Goal: Download file/media

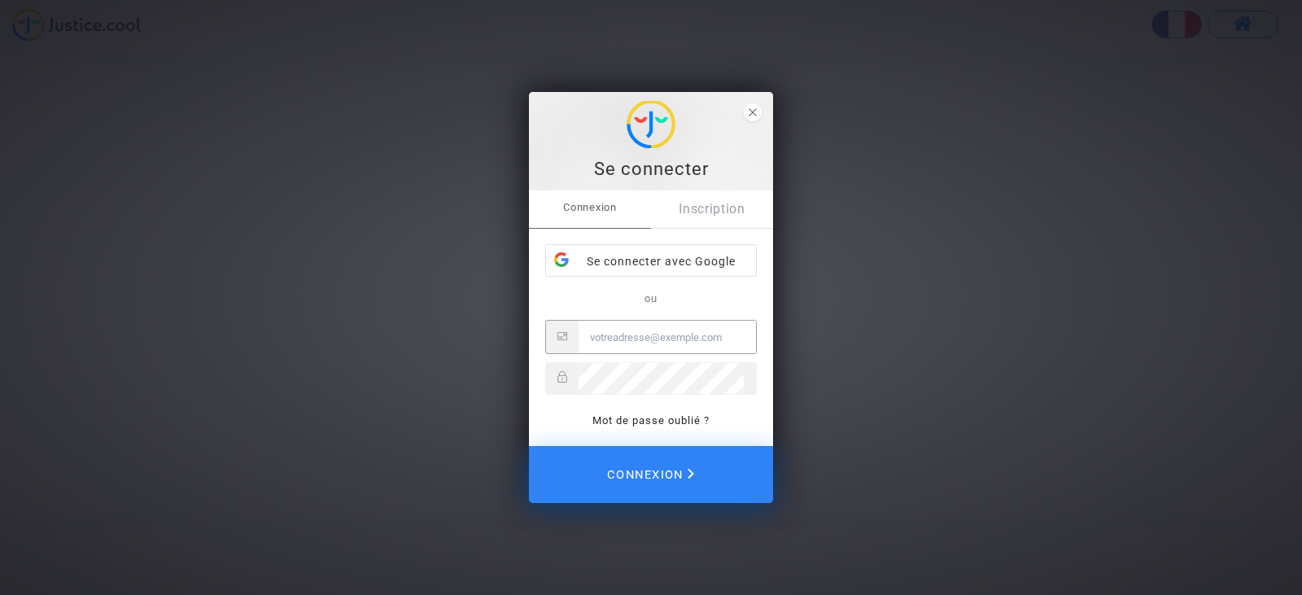
type input "juridique.par@tunisair.fr"
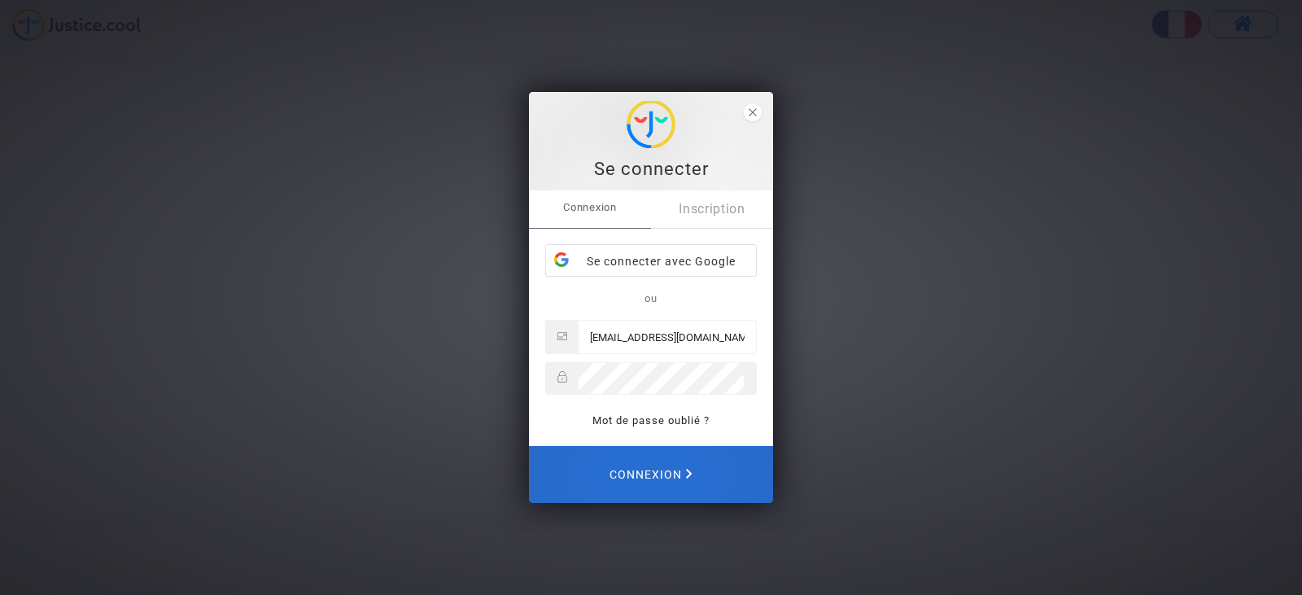
click at [649, 475] on span "Connexion" at bounding box center [650, 474] width 83 height 34
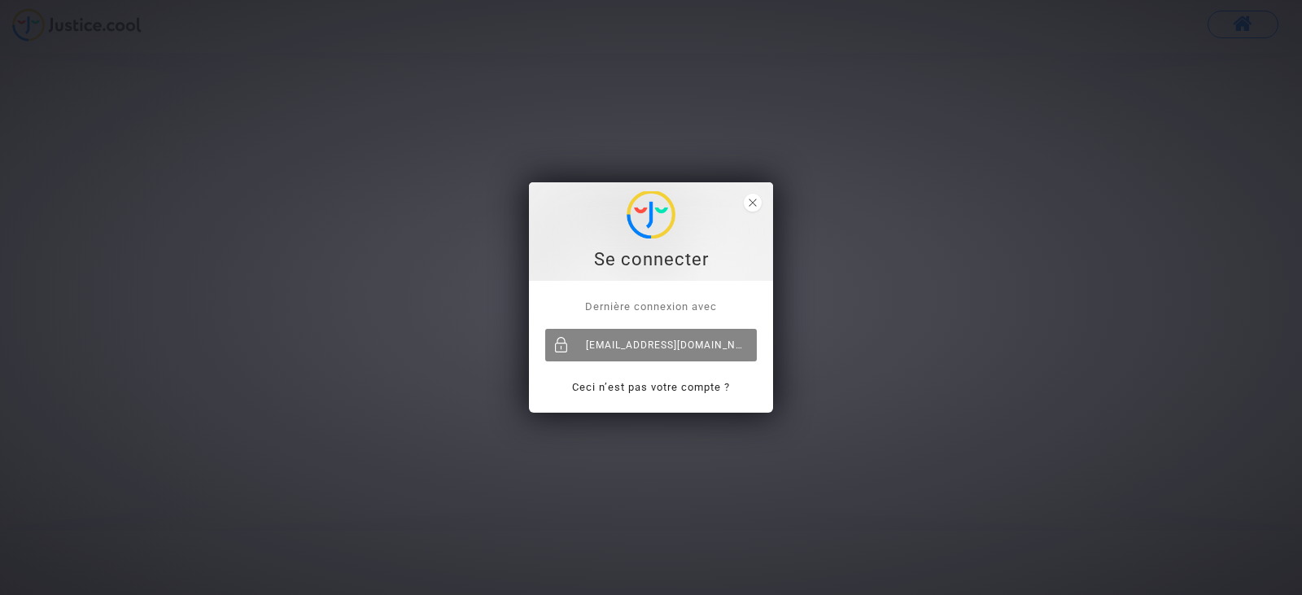
click at [625, 354] on div "[EMAIL_ADDRESS][DOMAIN_NAME]" at bounding box center [651, 345] width 212 height 33
click at [758, 194] on div "Se connecter" at bounding box center [651, 231] width 226 height 81
click at [757, 201] on span "close" at bounding box center [753, 203] width 18 height 18
click at [628, 346] on div "[EMAIL_ADDRESS][DOMAIN_NAME]" at bounding box center [651, 345] width 212 height 33
click at [638, 336] on div "[EMAIL_ADDRESS][DOMAIN_NAME]" at bounding box center [651, 345] width 212 height 33
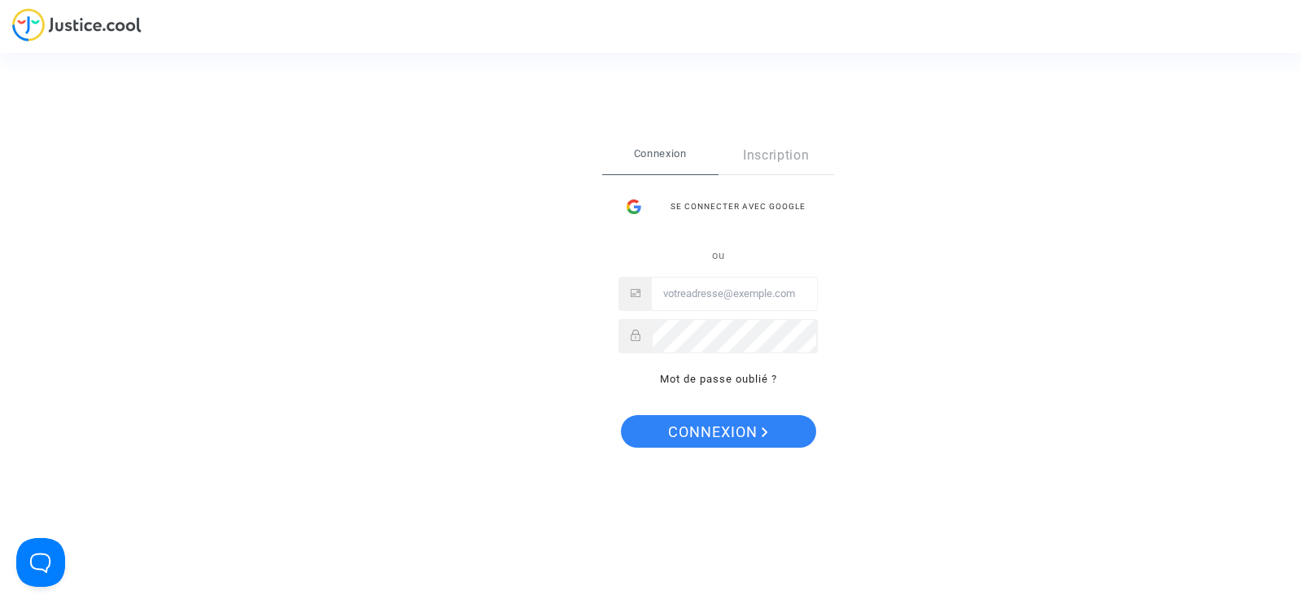
type input "[EMAIL_ADDRESS][DOMAIN_NAME]"
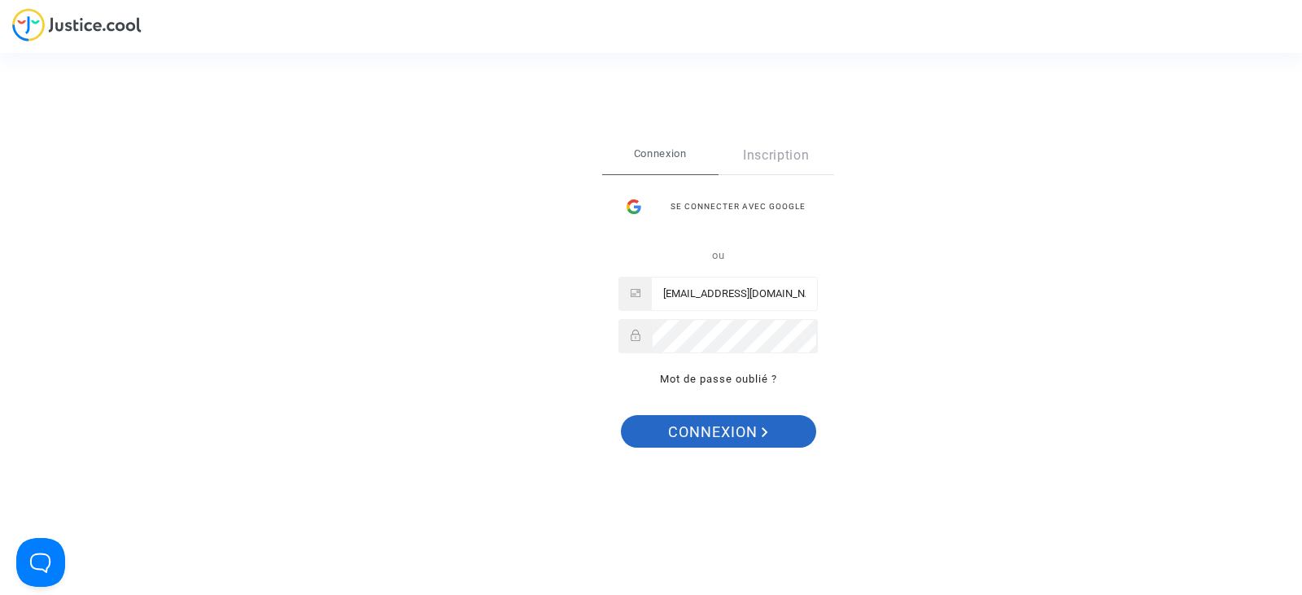
click at [729, 427] on span "Connexion" at bounding box center [718, 432] width 100 height 34
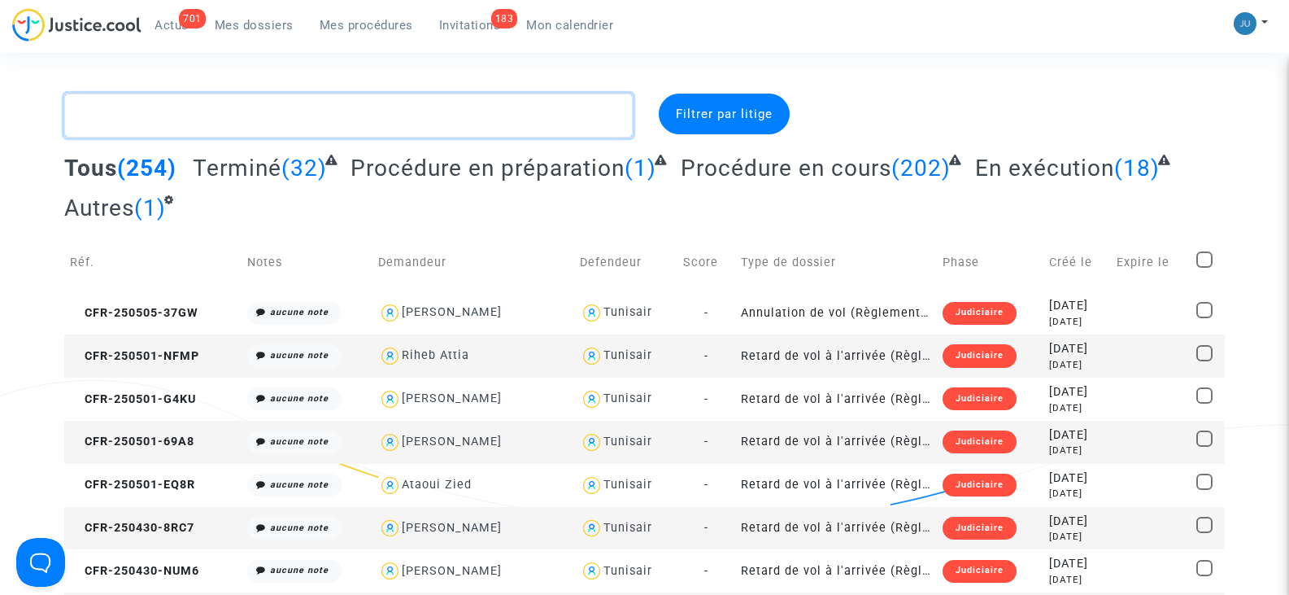
click at [342, 119] on textarea at bounding box center [348, 116] width 568 height 44
paste textarea "CFR-250424-32BH"
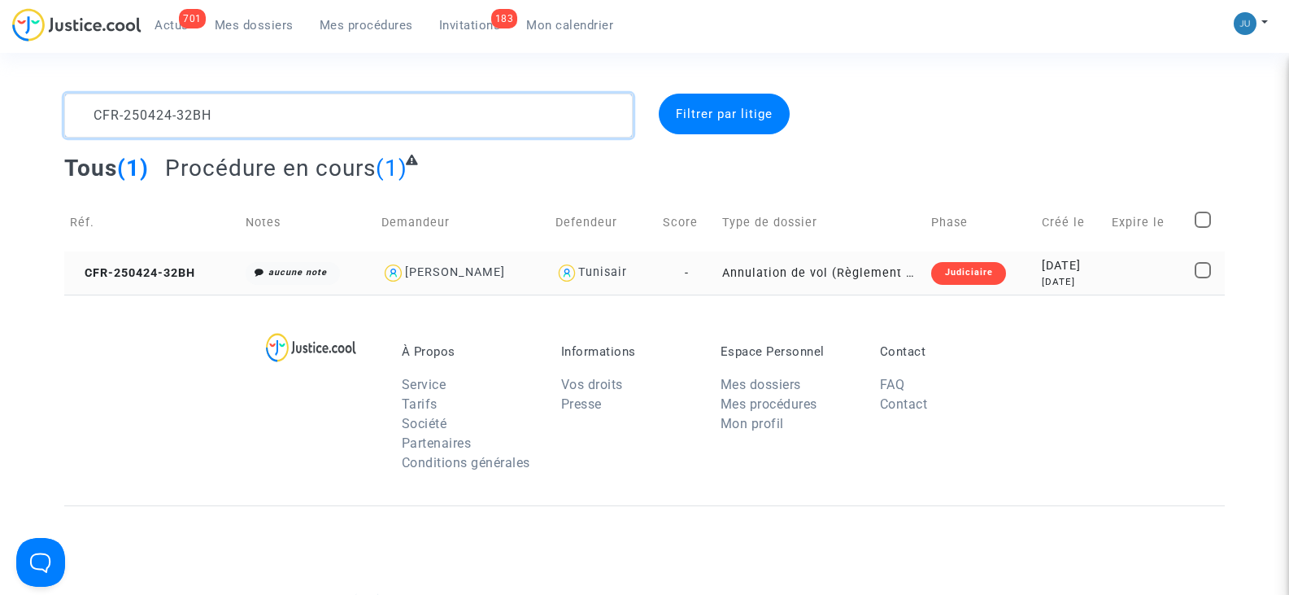
type textarea "CFR-250424-32BH"
click at [1206, 272] on span at bounding box center [1203, 270] width 16 height 16
click at [1203, 278] on input "checkbox" at bounding box center [1202, 278] width 1 height 1
checkbox input "true"
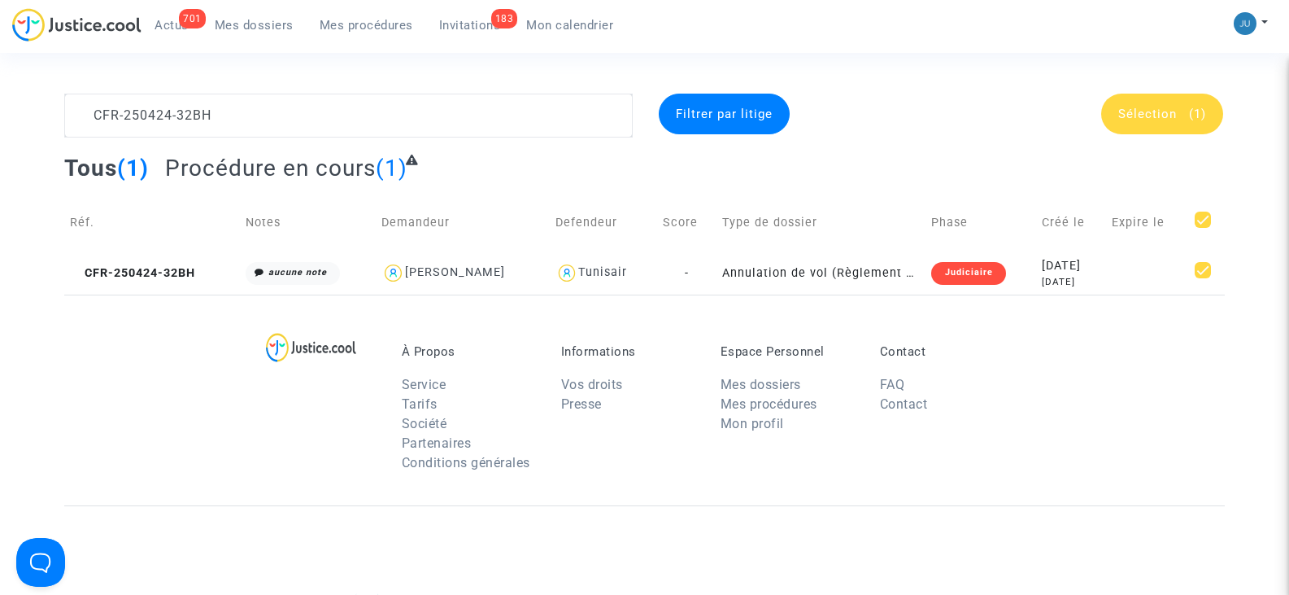
click at [1135, 120] on span "Sélection" at bounding box center [1148, 114] width 59 height 15
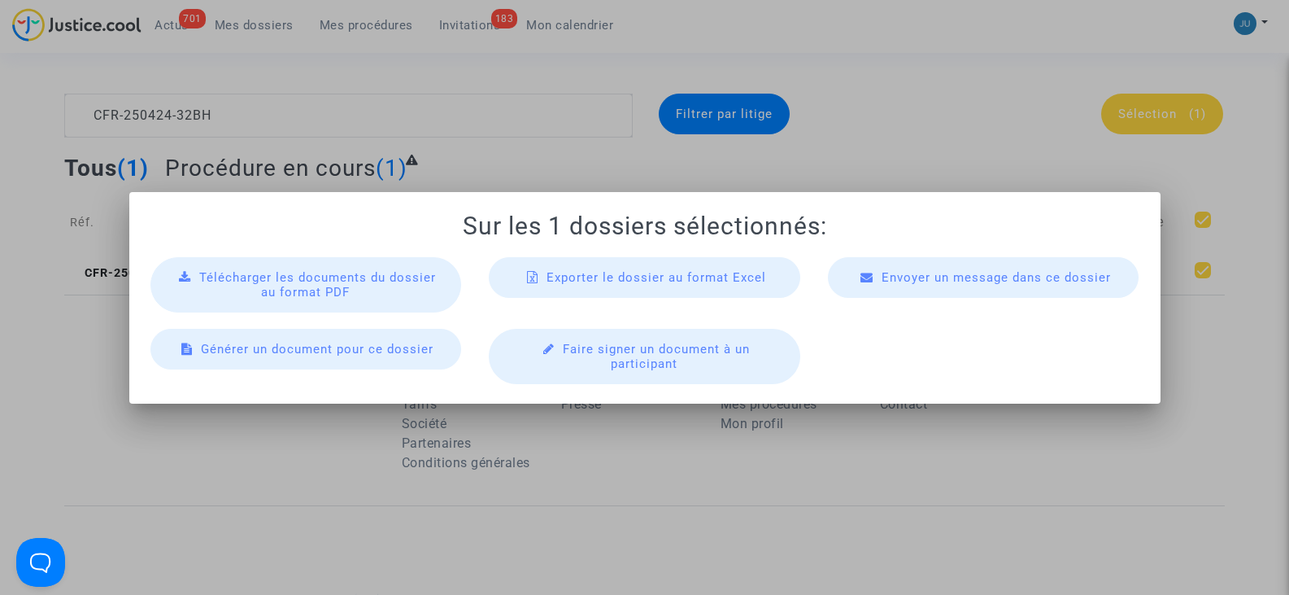
click at [378, 285] on div "Télécharger les documents du dossier au format PDF" at bounding box center [307, 284] width 312 height 55
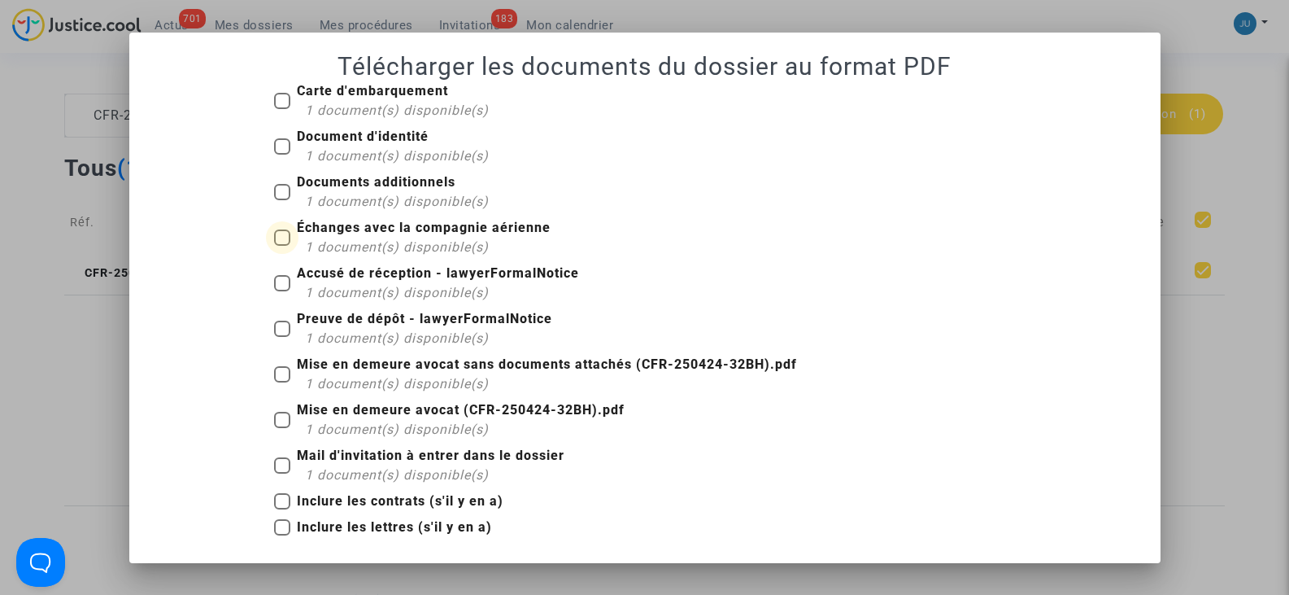
click at [466, 235] on span "Échanges avec la compagnie aérienne 1 document(s) disponible(s)" at bounding box center [424, 237] width 254 height 39
click at [282, 246] on input "Échanges avec la compagnie aérienne 1 document(s) disponible(s)" at bounding box center [281, 246] width 1 height 1
checkbox input "true"
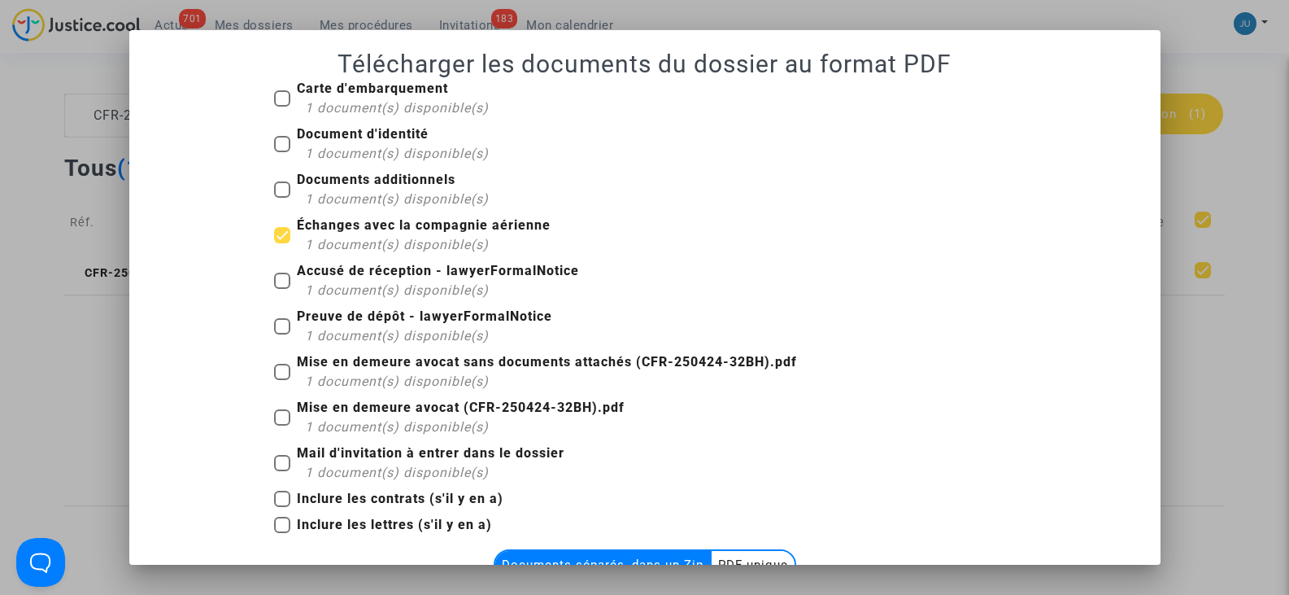
click at [757, 553] on multi-toggle-item "PDF unique" at bounding box center [753, 565] width 83 height 28
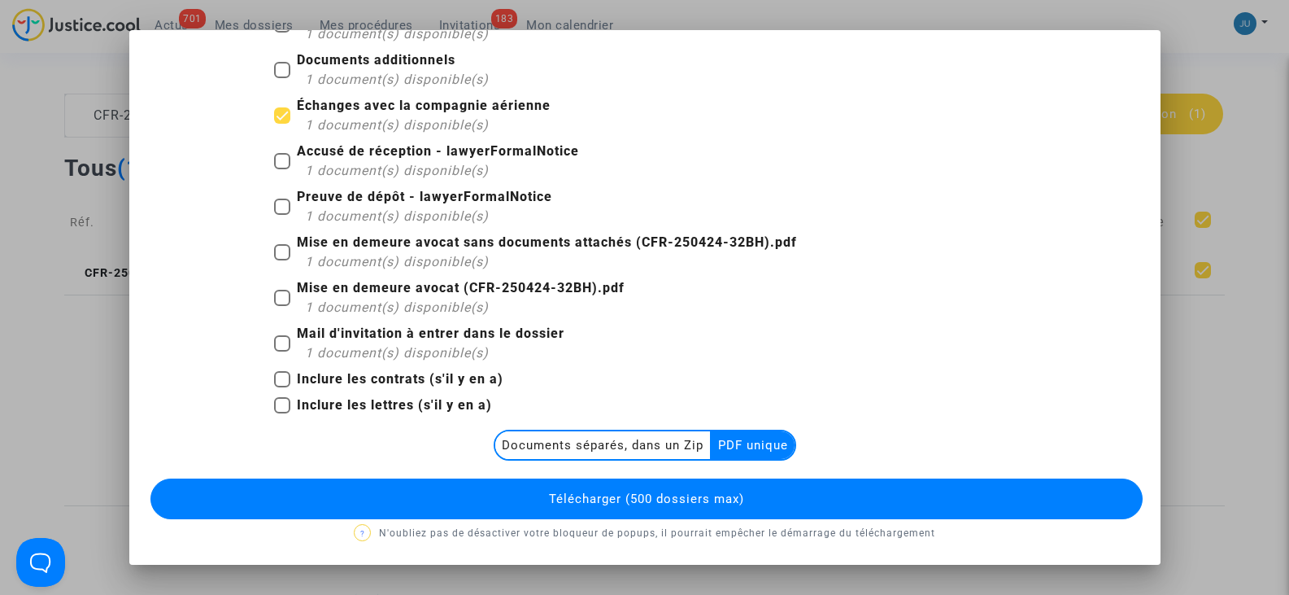
click at [679, 495] on span "Télécharger (500 dossiers max)" at bounding box center [646, 498] width 195 height 15
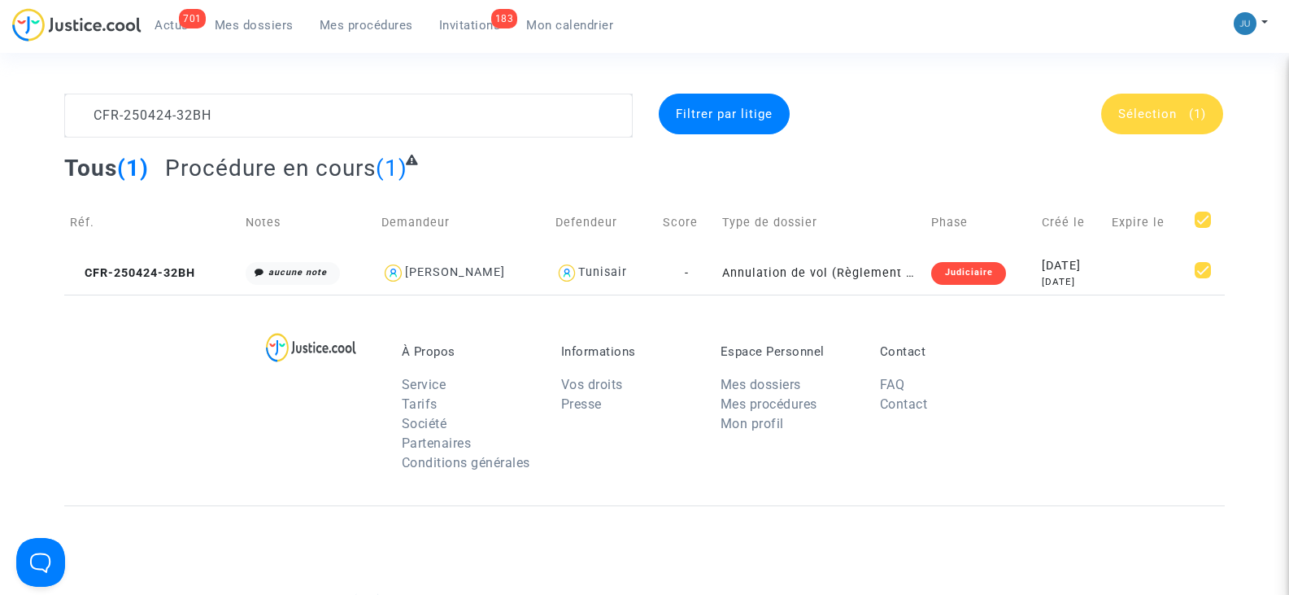
click at [1154, 116] on span "Sélection" at bounding box center [1148, 114] width 59 height 15
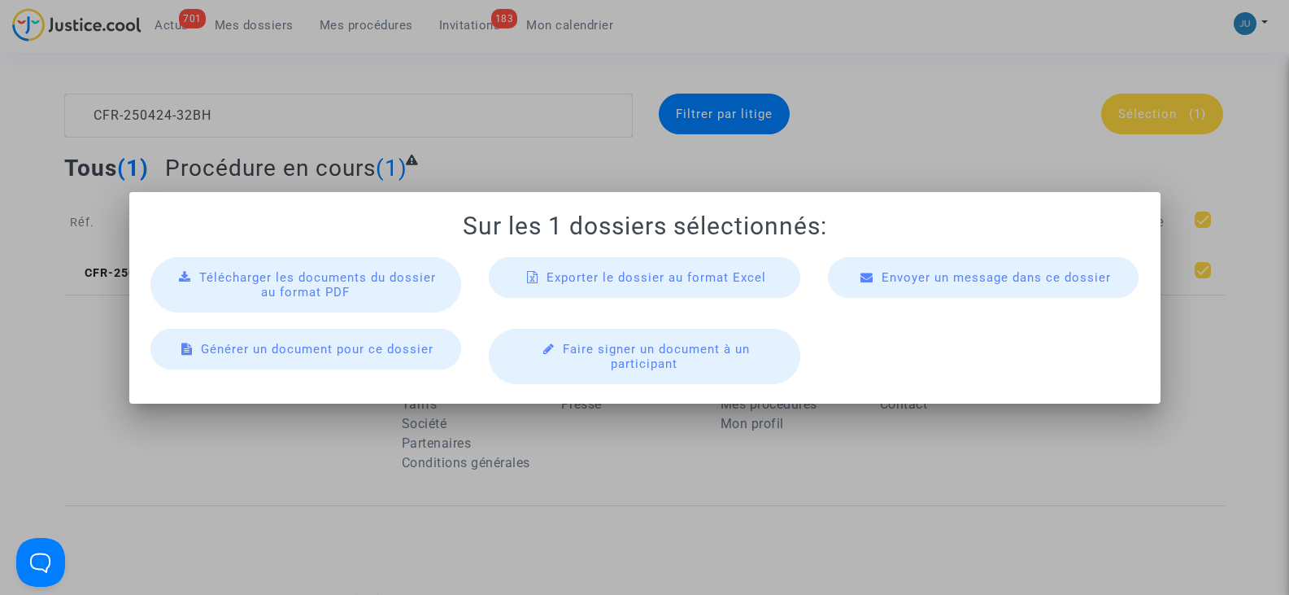
click at [397, 291] on div "Télécharger les documents du dossier au format PDF" at bounding box center [307, 284] width 312 height 55
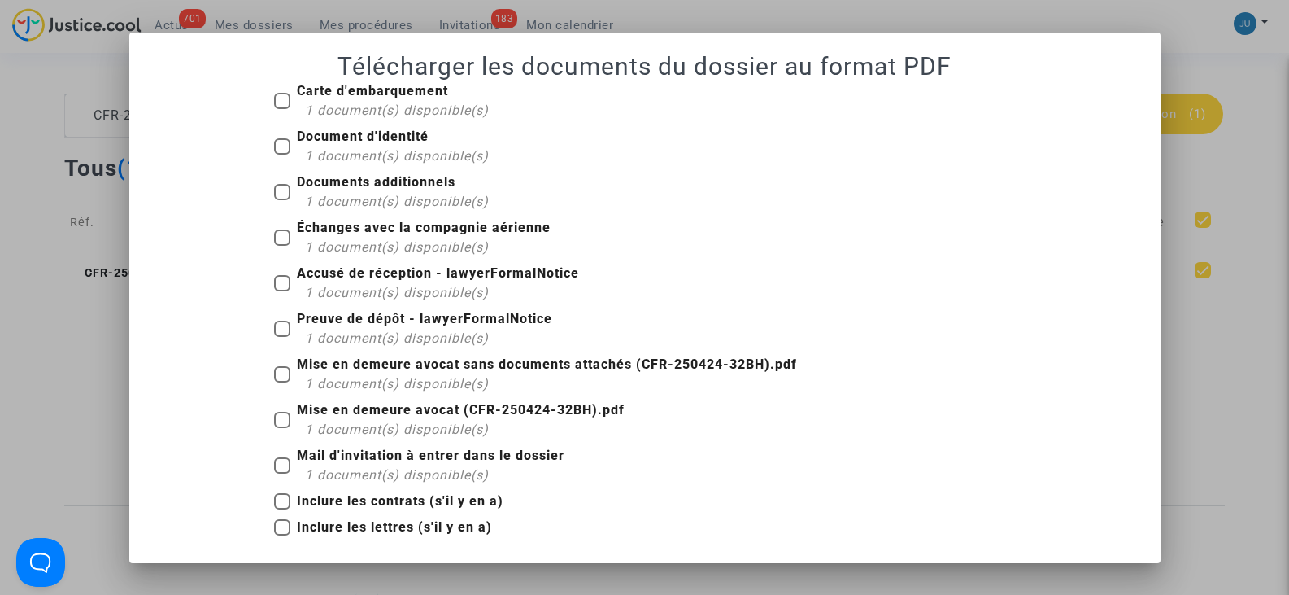
click at [1256, 325] on div at bounding box center [644, 297] width 1289 height 595
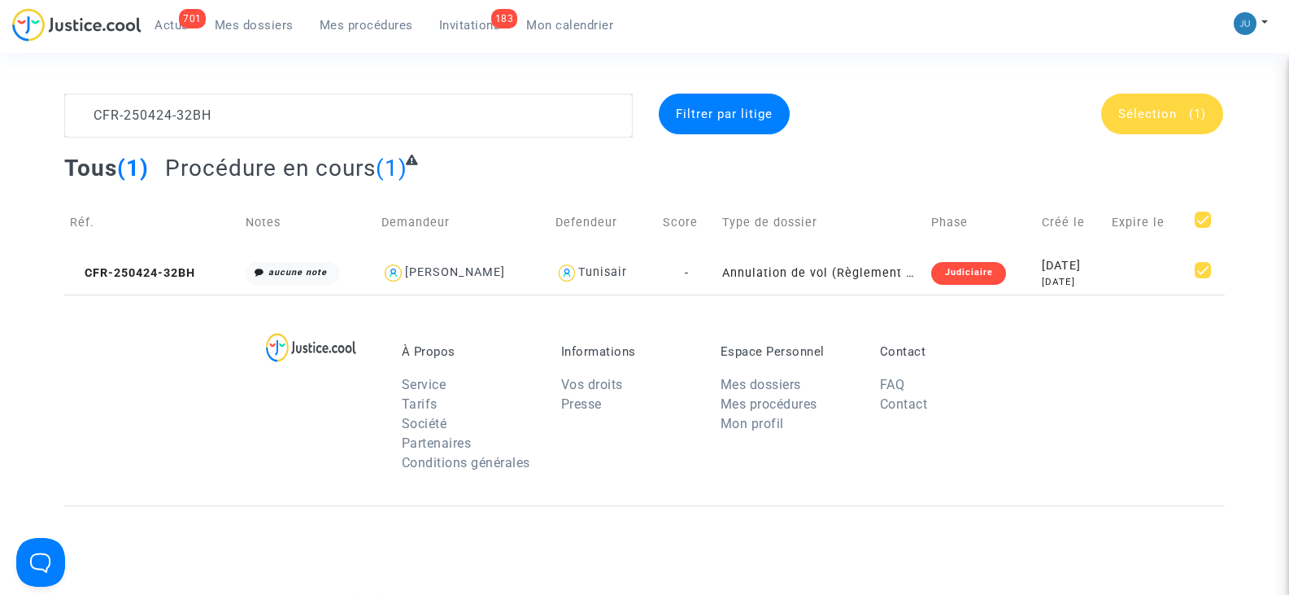
click at [724, 117] on span "Filtrer par litige" at bounding box center [724, 114] width 97 height 15
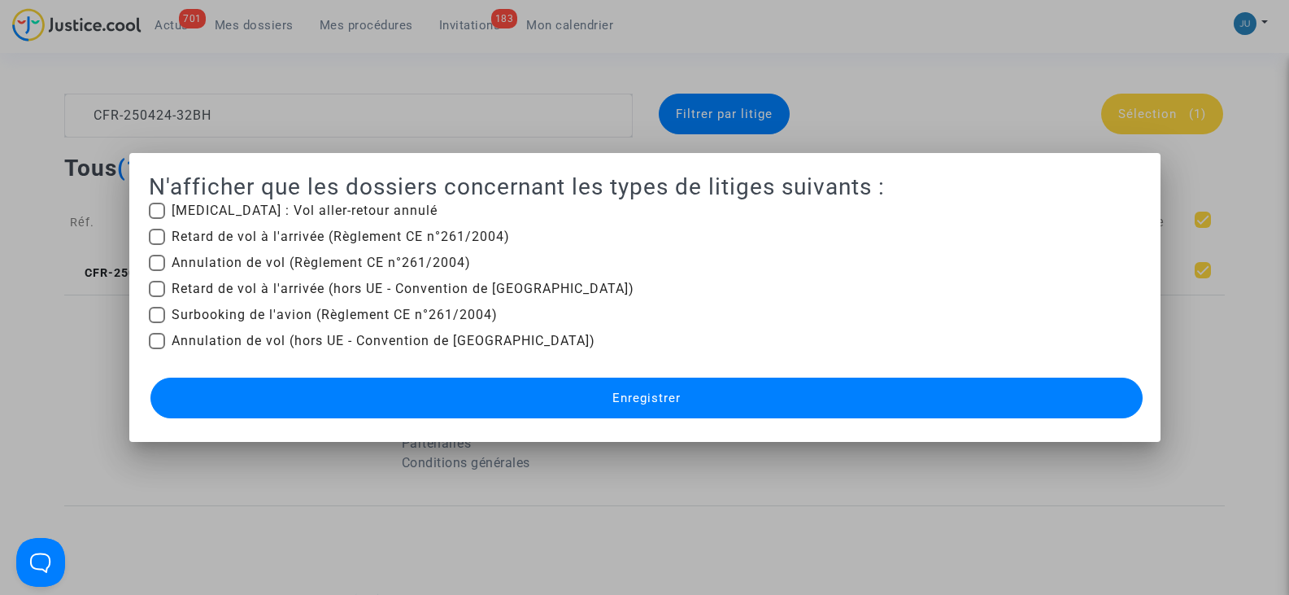
click at [1077, 477] on div at bounding box center [644, 297] width 1289 height 595
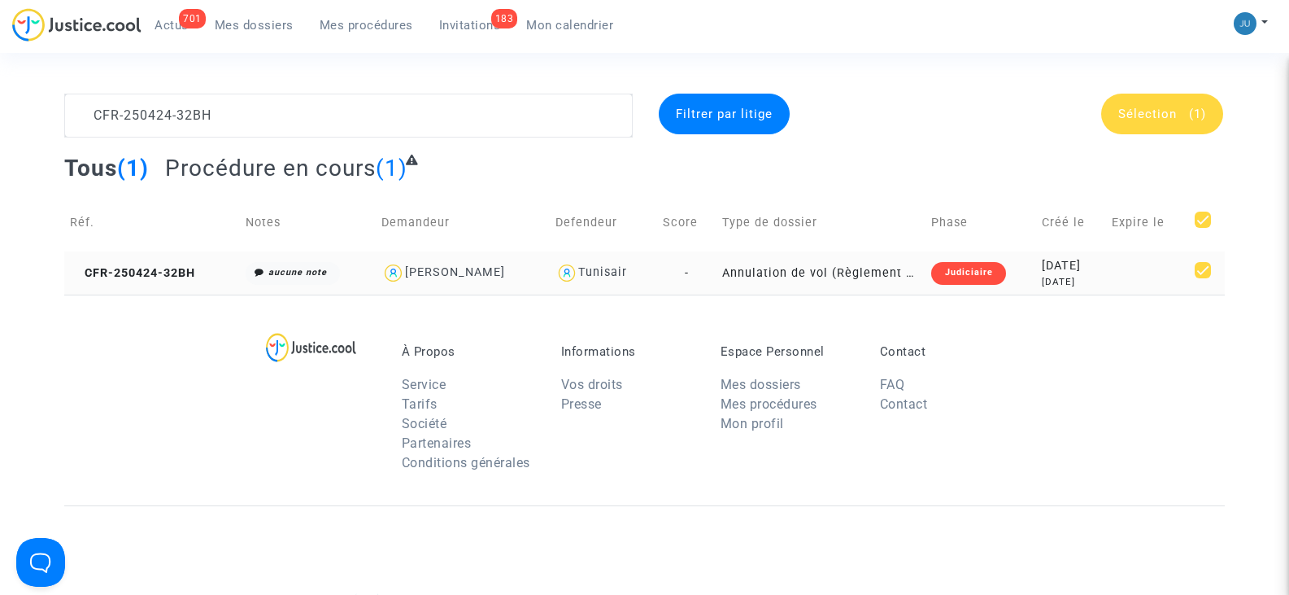
click at [956, 264] on div "Judiciaire" at bounding box center [969, 273] width 74 height 23
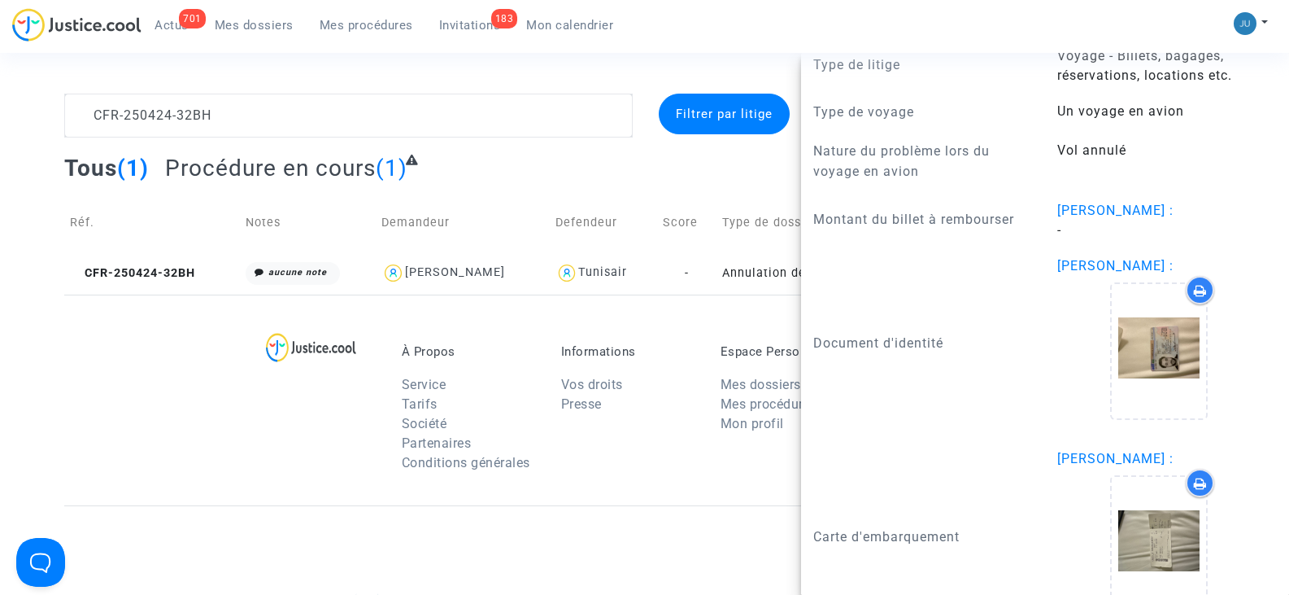
scroll to position [1768, 0]
